Goal: Find specific fact: Find specific fact

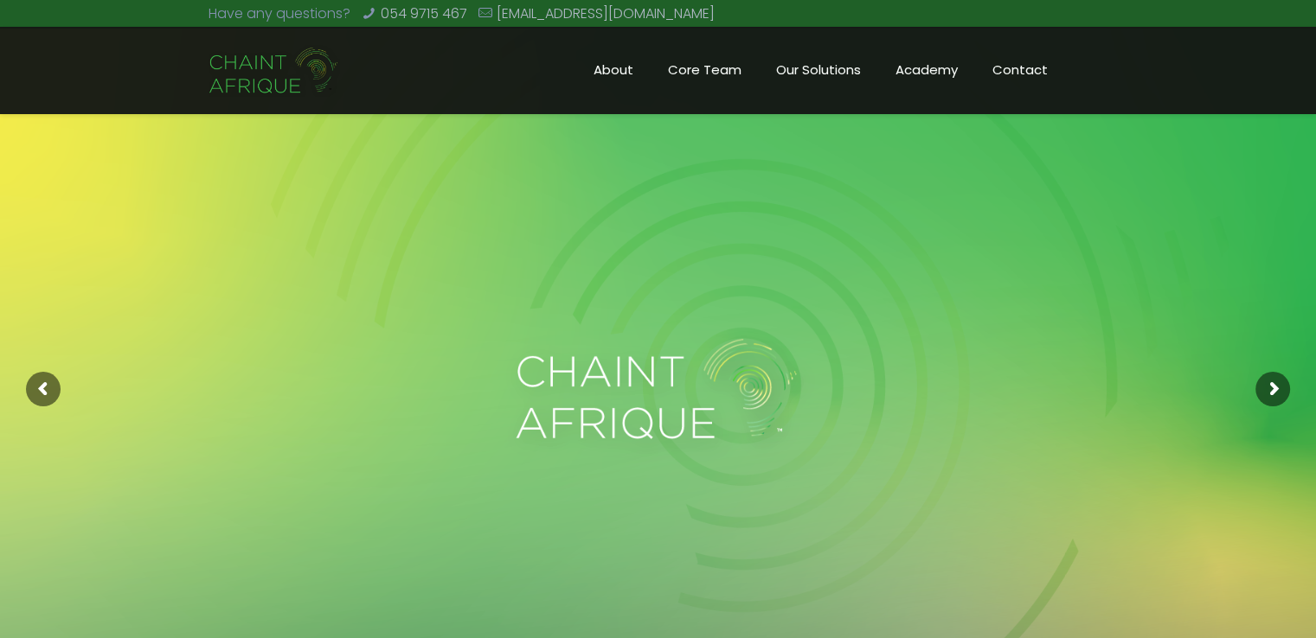
click at [709, 74] on span "Core Team" at bounding box center [705, 70] width 108 height 26
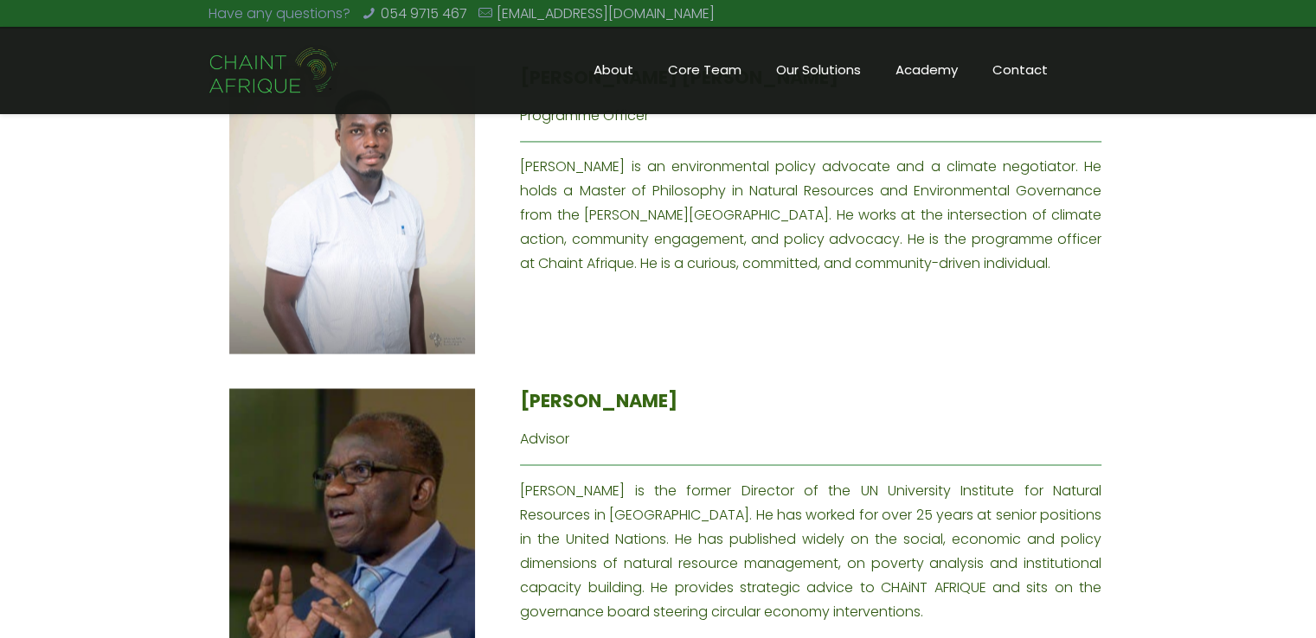
scroll to position [3028, 0]
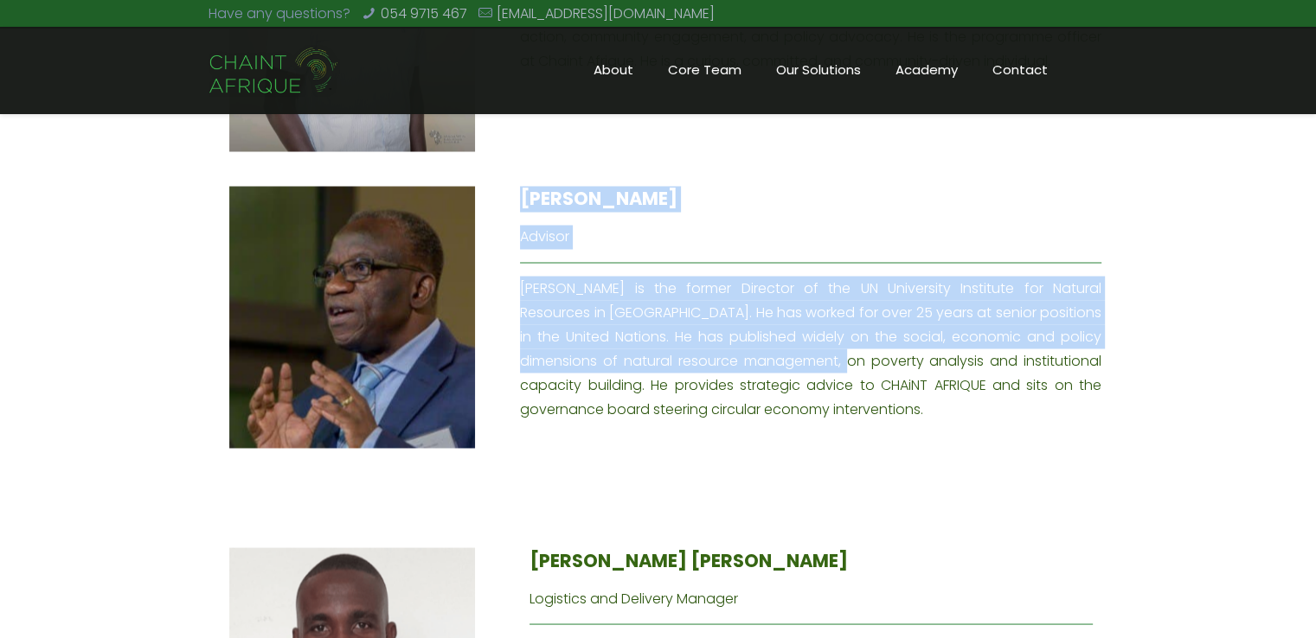
drag, startPoint x: 518, startPoint y: 235, endPoint x: 789, endPoint y: 322, distance: 284.2
click at [789, 322] on div "[PERSON_NAME] Advisor [PERSON_NAME] is the former Director of the UN University…" at bounding box center [811, 327] width 612 height 283
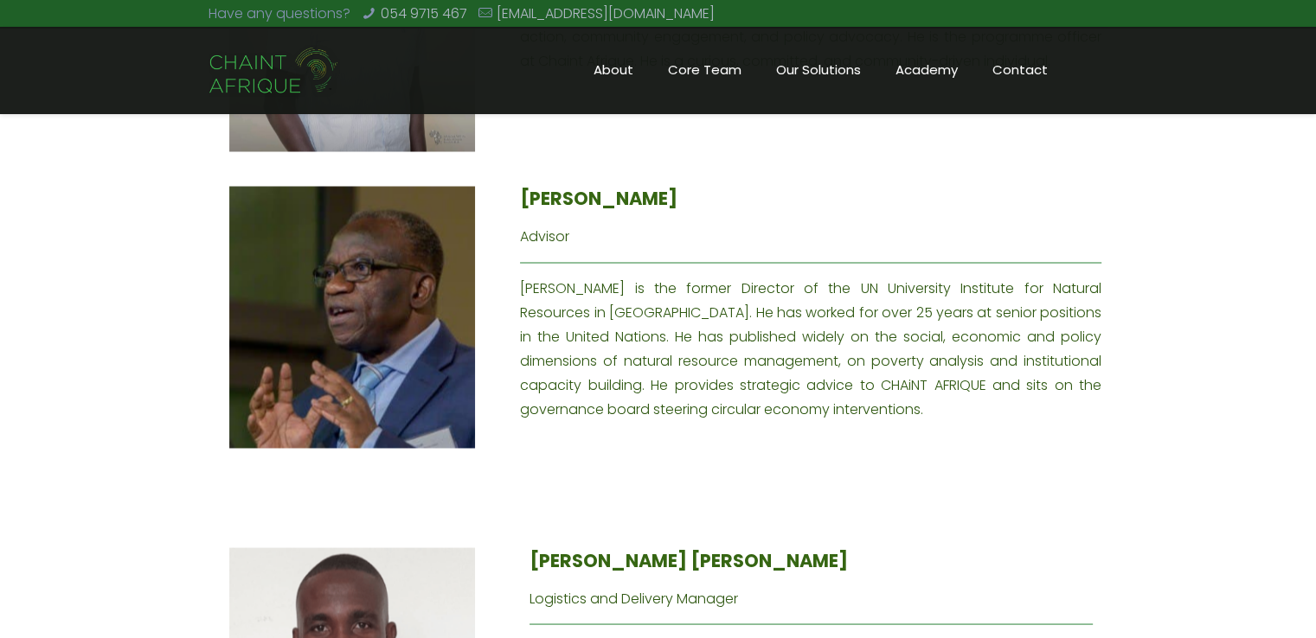
drag, startPoint x: 914, startPoint y: 340, endPoint x: 851, endPoint y: 345, distance: 63.4
click at [915, 340] on div "[PERSON_NAME] Advisor [PERSON_NAME] is the former Director of the UN University…" at bounding box center [810, 303] width 581 height 235
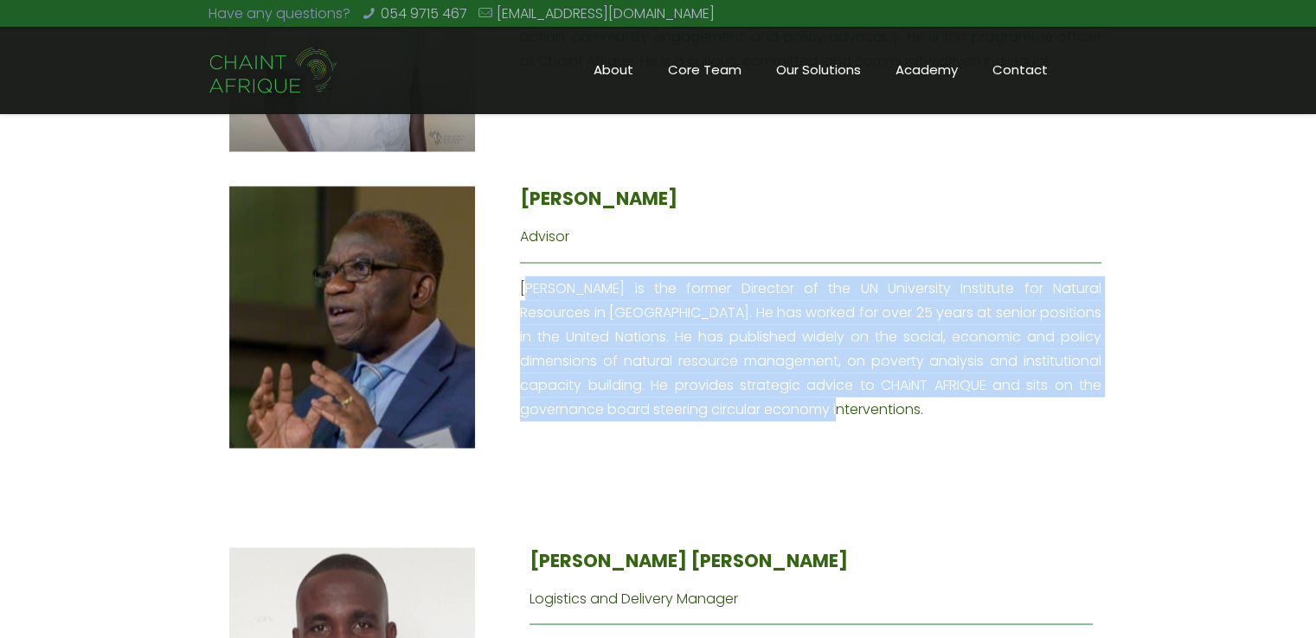
drag, startPoint x: 796, startPoint y: 361, endPoint x: 520, endPoint y: 247, distance: 298.6
click at [520, 247] on div "[PERSON_NAME] Advisor [PERSON_NAME] is the former Director of the UN University…" at bounding box center [810, 303] width 581 height 235
copy div "[PERSON_NAME] is the former Director of the UN University Institute for Natural…"
